Goal: Task Accomplishment & Management: Manage account settings

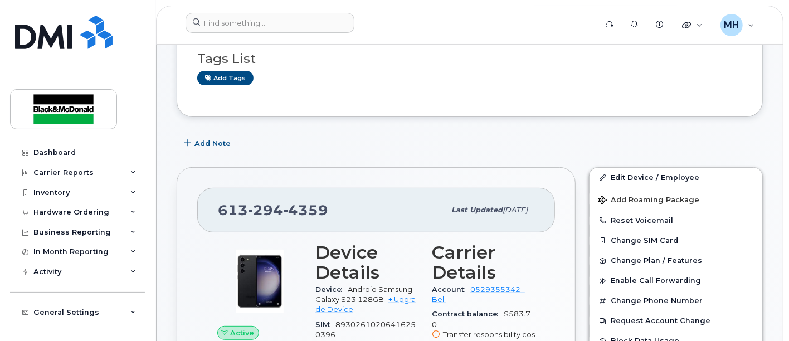
scroll to position [124, 0]
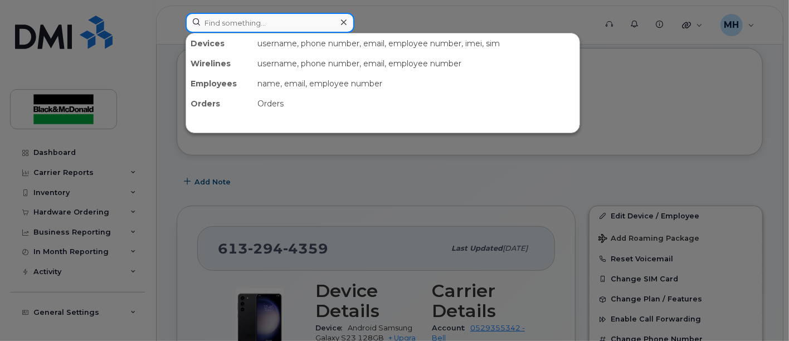
click at [255, 28] on input at bounding box center [269, 23] width 169 height 20
click at [262, 24] on input at bounding box center [269, 23] width 169 height 20
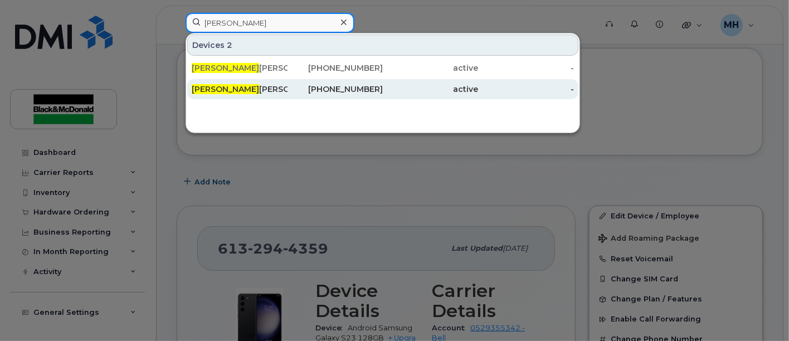
type input "Mitch"
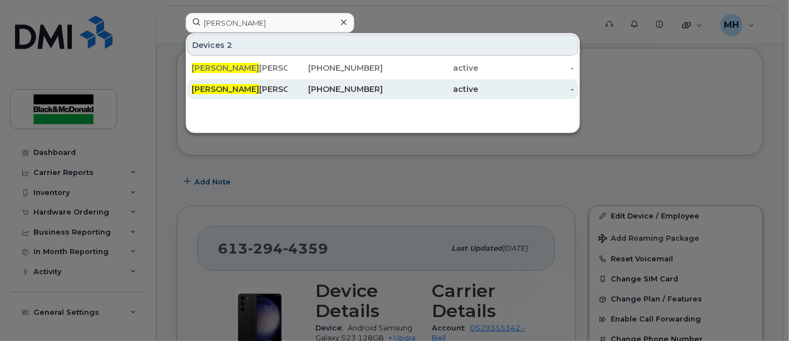
click at [242, 87] on div "Mitch ell Smith" at bounding box center [240, 89] width 96 height 11
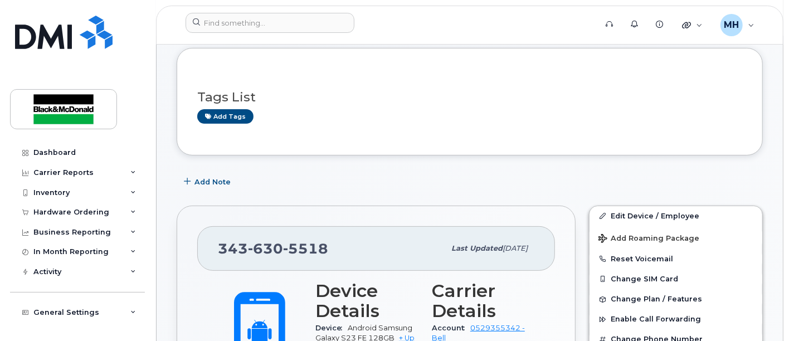
scroll to position [371, 0]
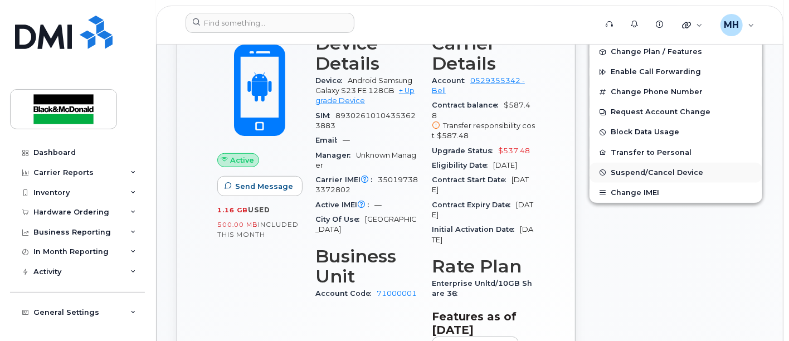
click at [646, 170] on span "Suspend/Cancel Device" at bounding box center [656, 172] width 92 height 8
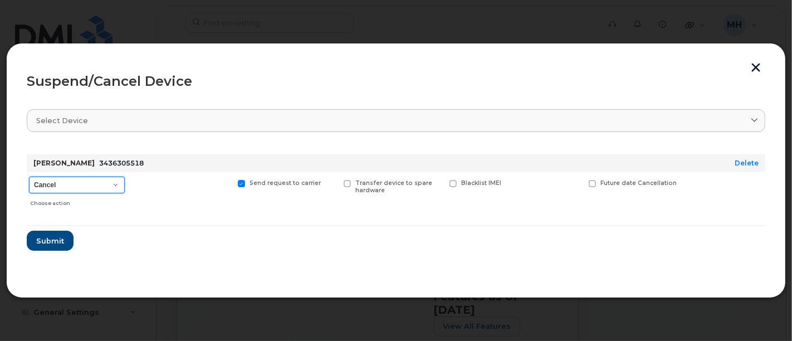
click at [116, 185] on select "Cancel Suspend - Extend Suspension Suspend - Reduced Rate Suspend - Full Rate S…" at bounding box center [77, 185] width 96 height 17
select select "[object Object]"
click at [29, 177] on select "Cancel Suspend - Extend Suspension Suspend - Reduced Rate Suspend - Full Rate S…" at bounding box center [77, 185] width 96 height 17
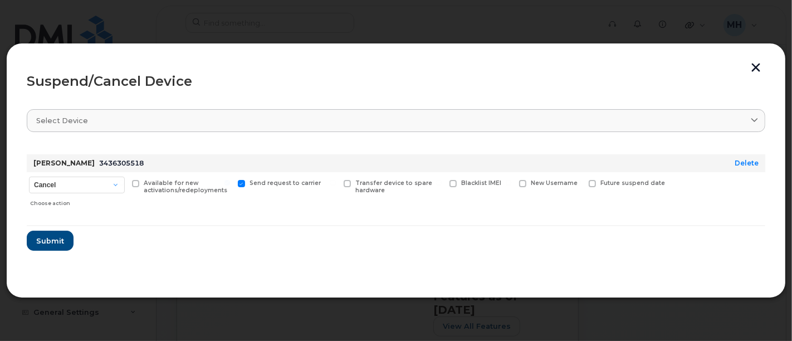
click at [137, 184] on span at bounding box center [135, 183] width 7 height 7
click at [124, 184] on input "Available for new activations/redeployments" at bounding box center [122, 183] width 6 height 6
checkbox input "true"
drag, startPoint x: 55, startPoint y: 240, endPoint x: 81, endPoint y: 226, distance: 30.4
click at [55, 239] on span "Submit" at bounding box center [50, 241] width 28 height 11
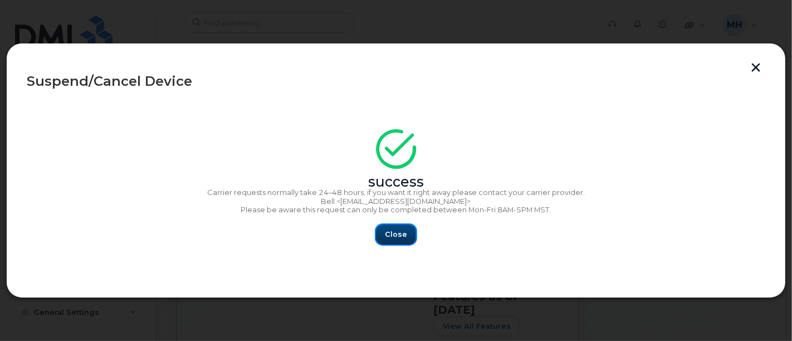
click at [393, 234] on span "Close" at bounding box center [396, 234] width 22 height 11
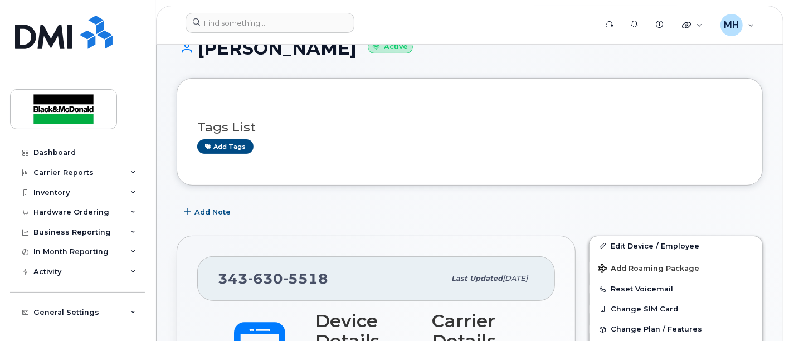
scroll to position [9, 0]
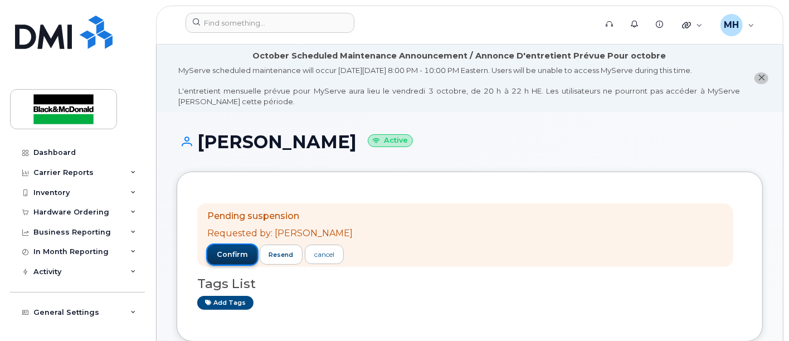
click at [230, 260] on button "confirm" at bounding box center [232, 254] width 50 height 20
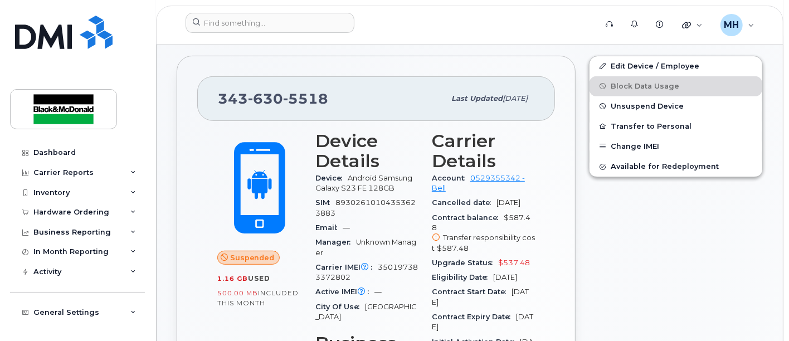
scroll to position [185, 0]
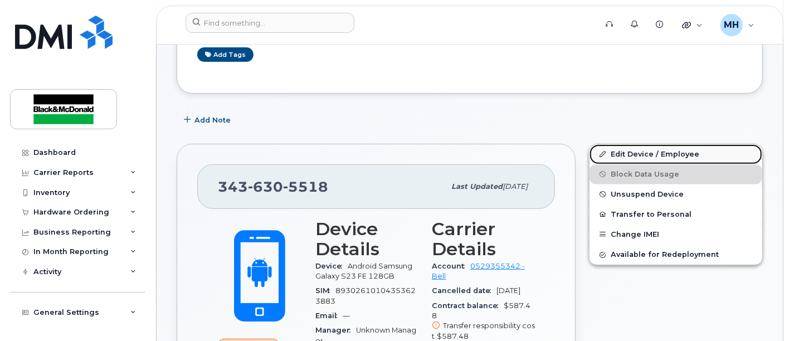
click at [635, 148] on link "Edit Device / Employee" at bounding box center [675, 154] width 173 height 20
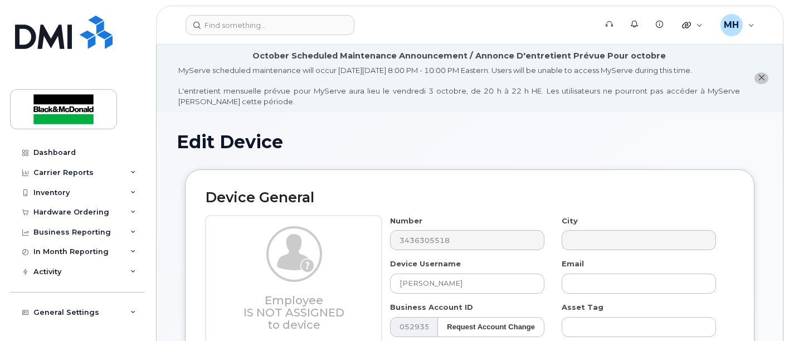
select select "283054"
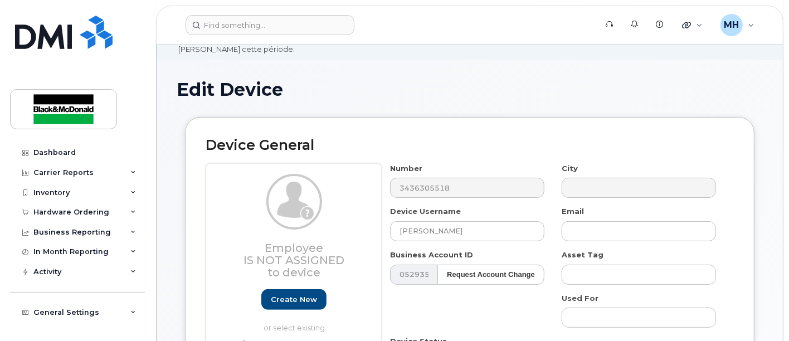
scroll to position [124, 0]
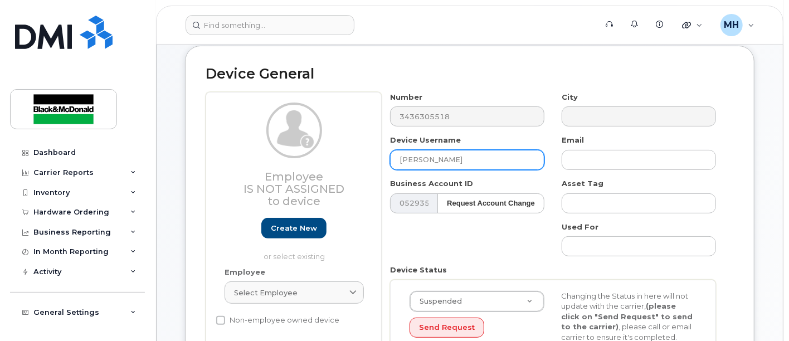
click at [399, 159] on input "Mitchell Smith" at bounding box center [467, 160] width 154 height 20
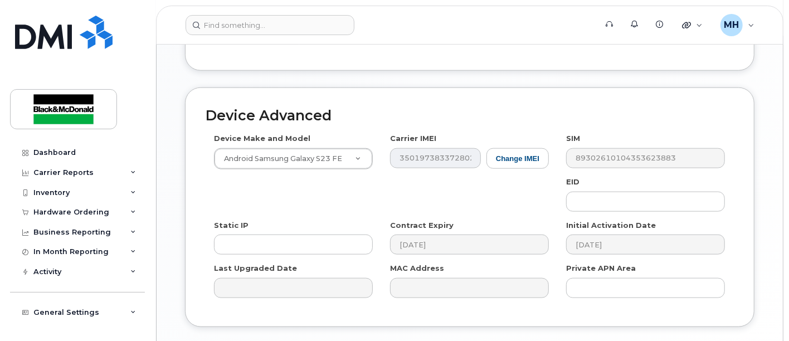
scroll to position [757, 0]
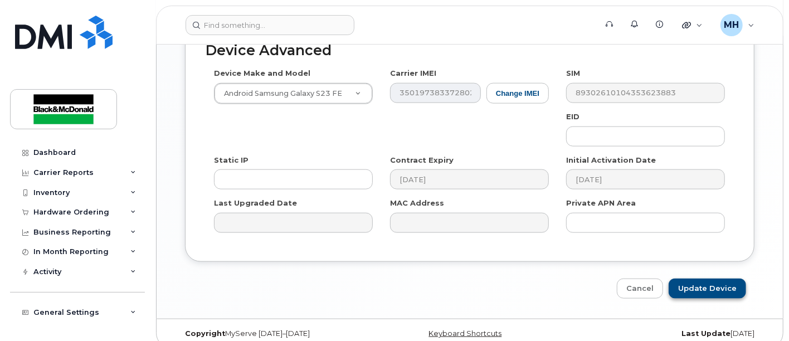
type input "Spare Phone (was assigned to MSmith)"
drag, startPoint x: 714, startPoint y: 276, endPoint x: 425, endPoint y: 327, distance: 293.0
click at [715, 278] on input "Update Device" at bounding box center [706, 288] width 77 height 21
type input "Saving..."
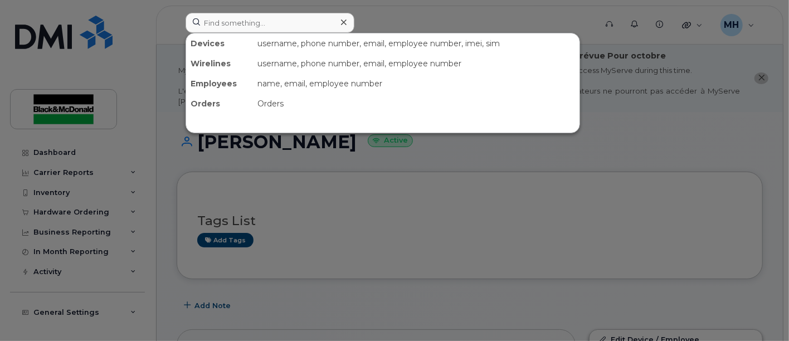
click at [283, 19] on input at bounding box center [269, 23] width 169 height 20
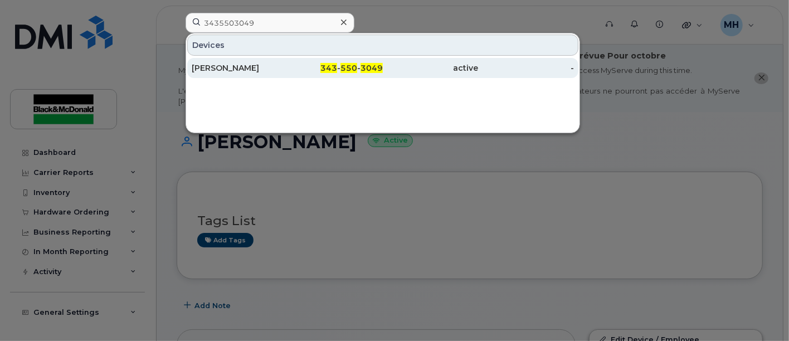
type input "3435503049"
click at [229, 68] on div "[PERSON_NAME]" at bounding box center [240, 67] width 96 height 11
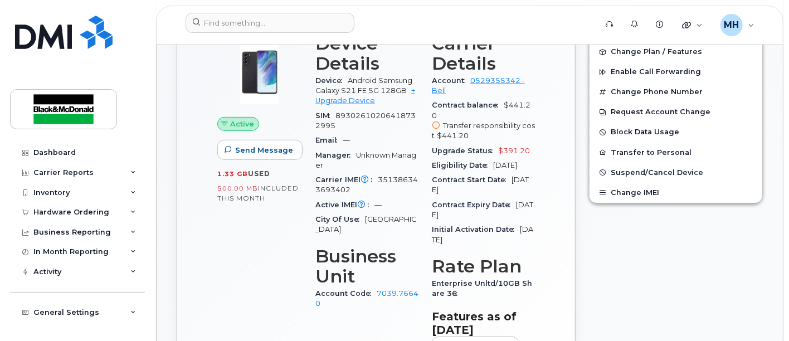
scroll to position [247, 0]
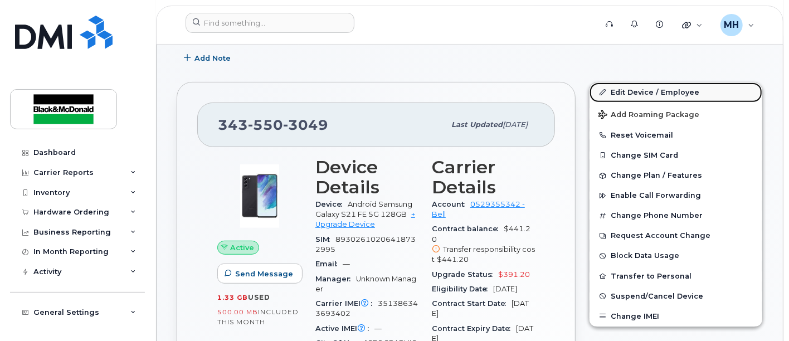
click at [658, 88] on link "Edit Device / Employee" at bounding box center [675, 92] width 173 height 20
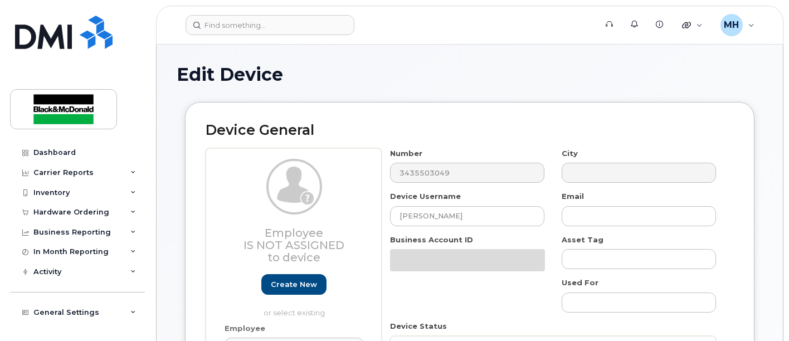
select select "9824896"
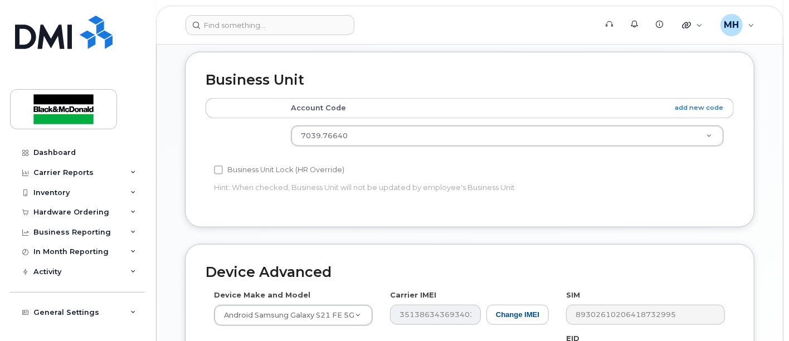
scroll to position [619, 0]
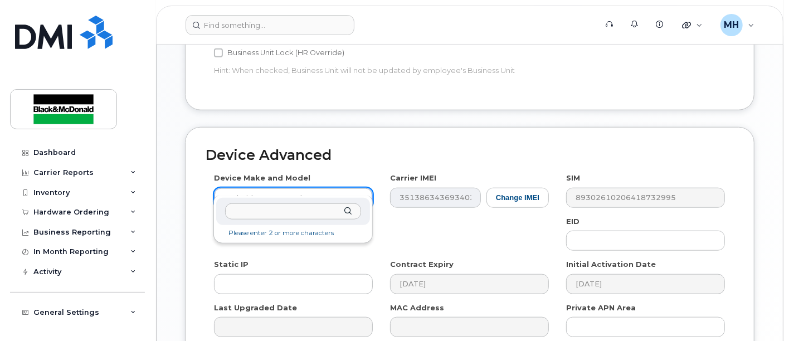
click at [273, 209] on input "text" at bounding box center [292, 211] width 135 height 16
click at [252, 218] on input "text" at bounding box center [292, 211] width 135 height 16
paste input "Android Samsung A51 64GB"
type input "Android Samsung A51"
select select "2396"
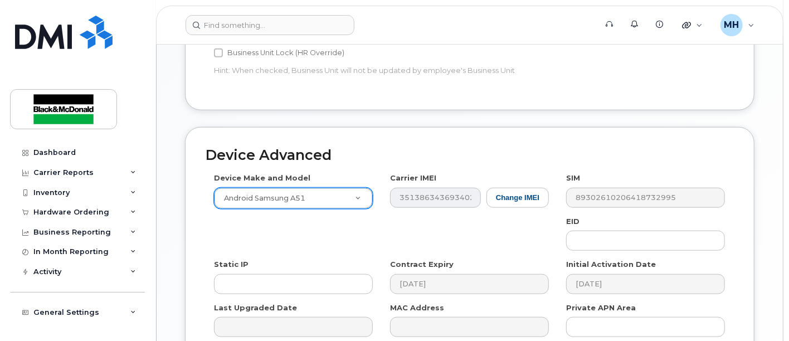
scroll to position [681, 0]
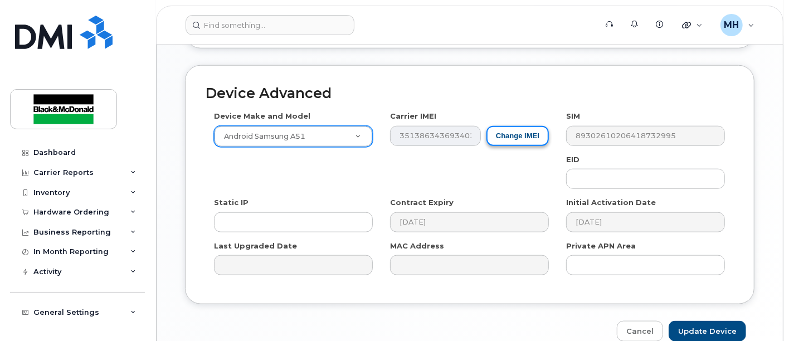
click at [512, 126] on button "Change IMEI" at bounding box center [517, 136] width 62 height 21
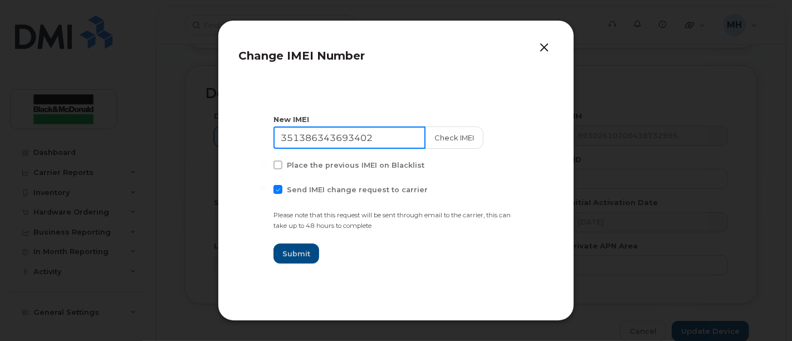
click at [385, 143] on input "351386343693402" at bounding box center [349, 137] width 152 height 22
drag, startPoint x: 381, startPoint y: 140, endPoint x: 82, endPoint y: 203, distance: 305.6
click at [252, 163] on section "New IMEI 351386343693402 Check IMEI Place the previous IMEI on Blacklist Send I…" at bounding box center [395, 188] width 315 height 223
paste input "4562114099709"
type input "354562114099709"
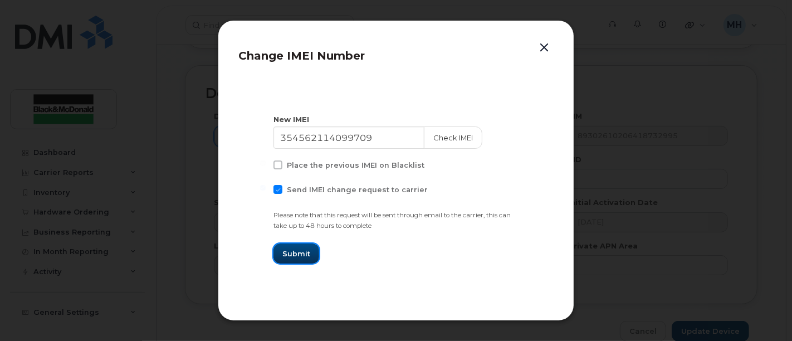
click at [291, 254] on span "Submit" at bounding box center [296, 253] width 28 height 11
type input "354562114099709"
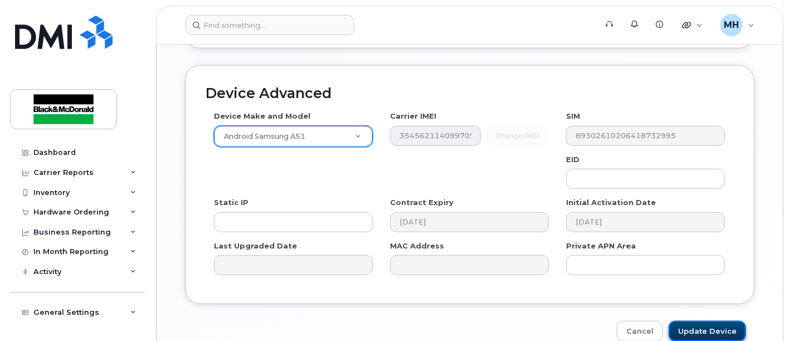
drag, startPoint x: 715, startPoint y: 320, endPoint x: 705, endPoint y: 316, distance: 10.8
click at [713, 321] on input "Update Device" at bounding box center [706, 331] width 77 height 21
type input "Saving..."
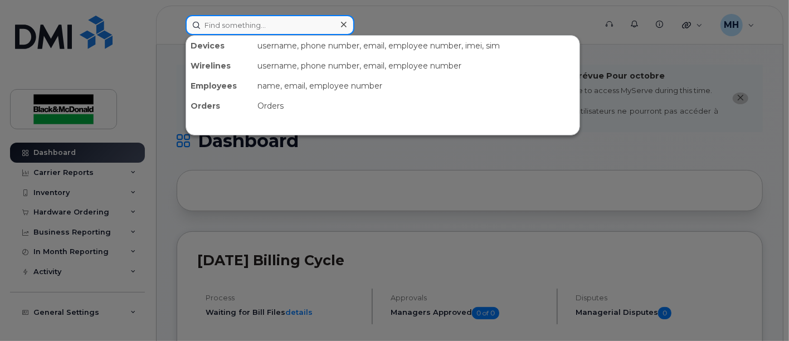
drag, startPoint x: 216, startPoint y: 27, endPoint x: 231, endPoint y: 17, distance: 18.1
click at [215, 21] on input at bounding box center [269, 25] width 169 height 20
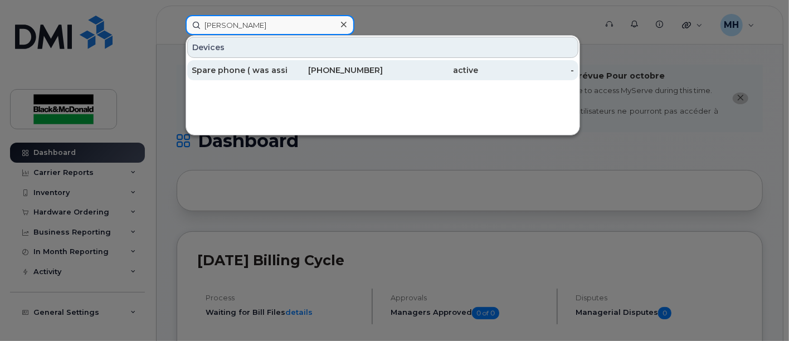
type input "laura kelly"
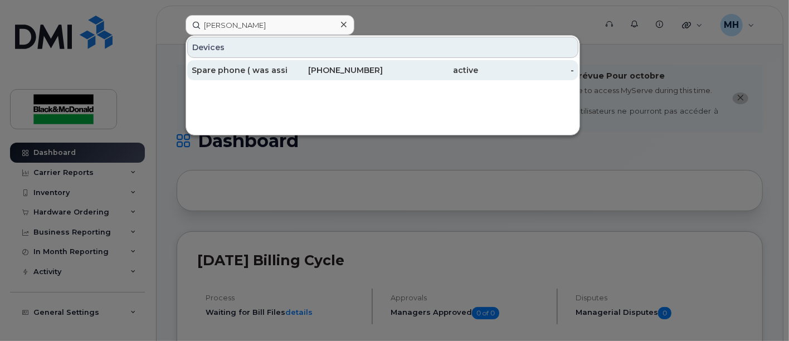
click at [242, 66] on div "Spare phone ( was assigned to Laura Kelly )" at bounding box center [240, 70] width 96 height 11
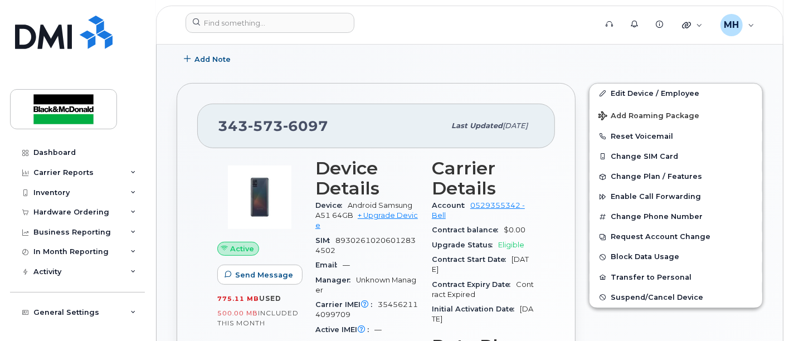
scroll to position [247, 0]
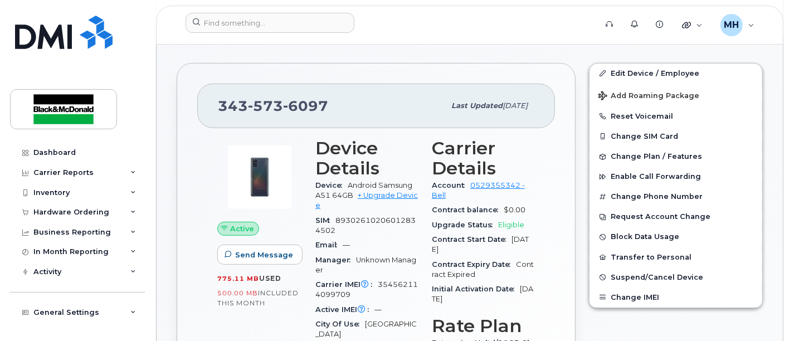
scroll to position [247, 0]
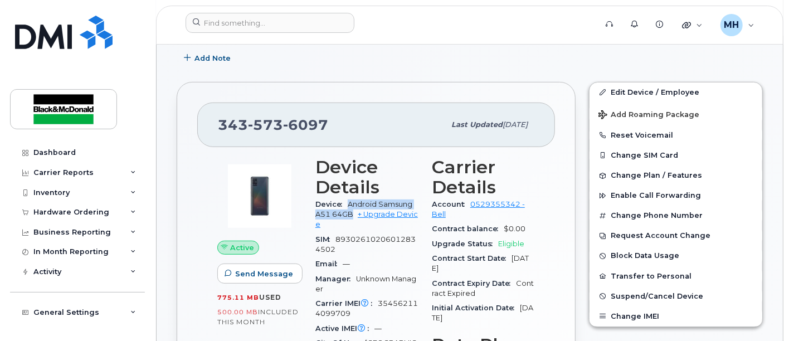
drag, startPoint x: 353, startPoint y: 213, endPoint x: 347, endPoint y: 200, distance: 14.7
click at [347, 200] on div "Device Android Samsung A51 64GB + Upgrade Device" at bounding box center [366, 214] width 103 height 35
copy span "Android Samsung A51 64GB"
drag, startPoint x: 336, startPoint y: 239, endPoint x: 337, endPoint y: 248, distance: 9.5
click at [337, 248] on div "SIM [TECHNICAL_ID]" at bounding box center [366, 244] width 103 height 25
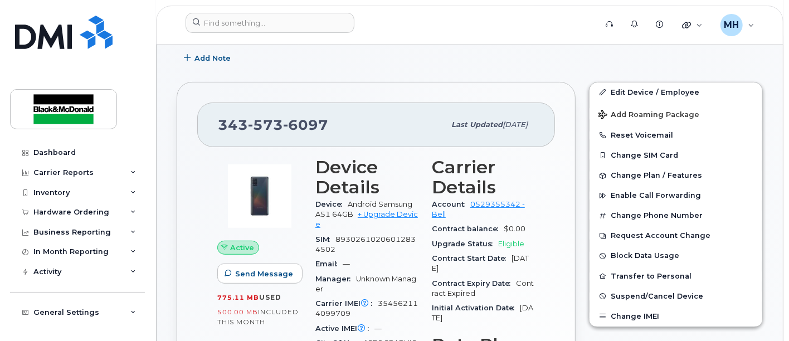
click at [374, 291] on div "Manager Unknown Manager" at bounding box center [366, 284] width 103 height 25
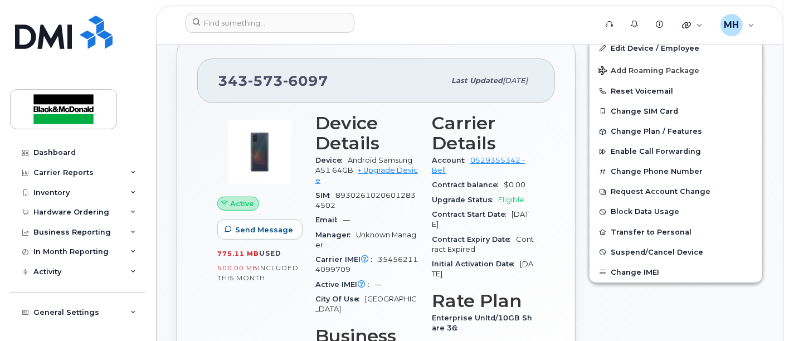
scroll to position [309, 0]
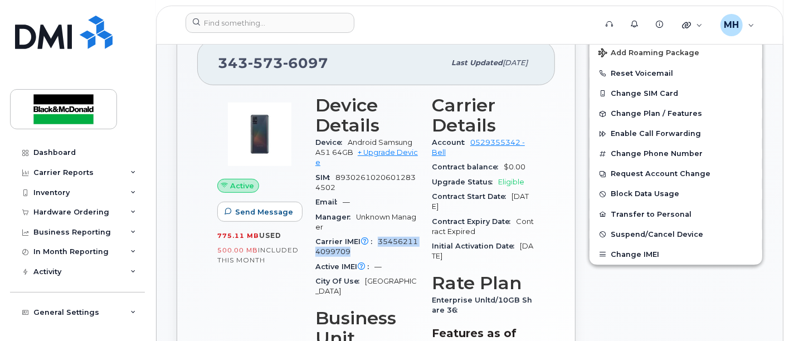
drag, startPoint x: 376, startPoint y: 238, endPoint x: 426, endPoint y: 246, distance: 50.6
click at [380, 251] on div "Carrier IMEI Carrier IMEI is reported during the last billing cycle or change o…" at bounding box center [366, 246] width 103 height 25
copy span "354562114099709"
click at [662, 234] on span "Suspend/Cancel Device" at bounding box center [656, 234] width 92 height 8
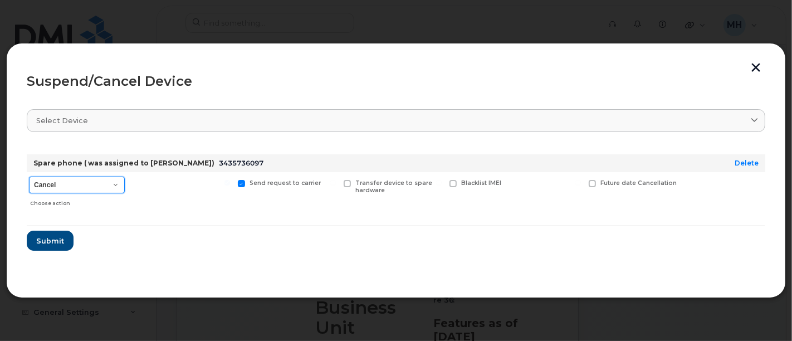
click at [53, 184] on select "Cancel Suspend - Extend Suspension Suspend - Reduced Rate Suspend - Full Rate S…" at bounding box center [77, 185] width 96 height 17
click at [29, 177] on select "Cancel Suspend - Extend Suspension Suspend - Reduced Rate Suspend - Full Rate S…" at bounding box center [77, 185] width 96 height 17
click at [54, 242] on span "Submit" at bounding box center [50, 241] width 28 height 11
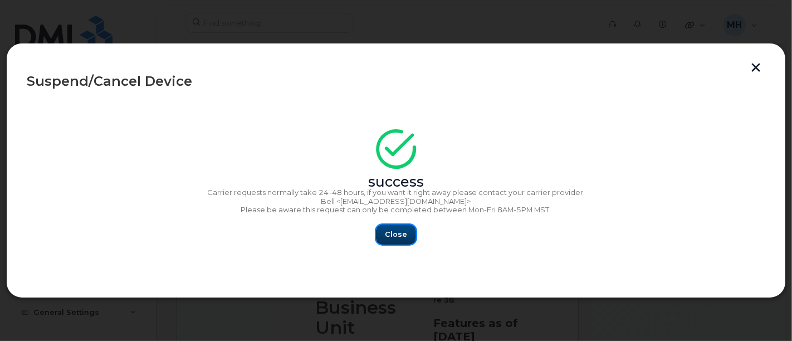
click at [399, 233] on span "Close" at bounding box center [396, 234] width 22 height 11
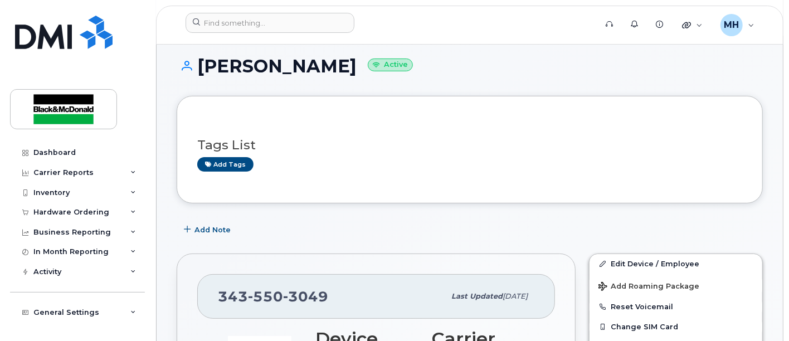
scroll to position [247, 0]
